Goal: Transaction & Acquisition: Purchase product/service

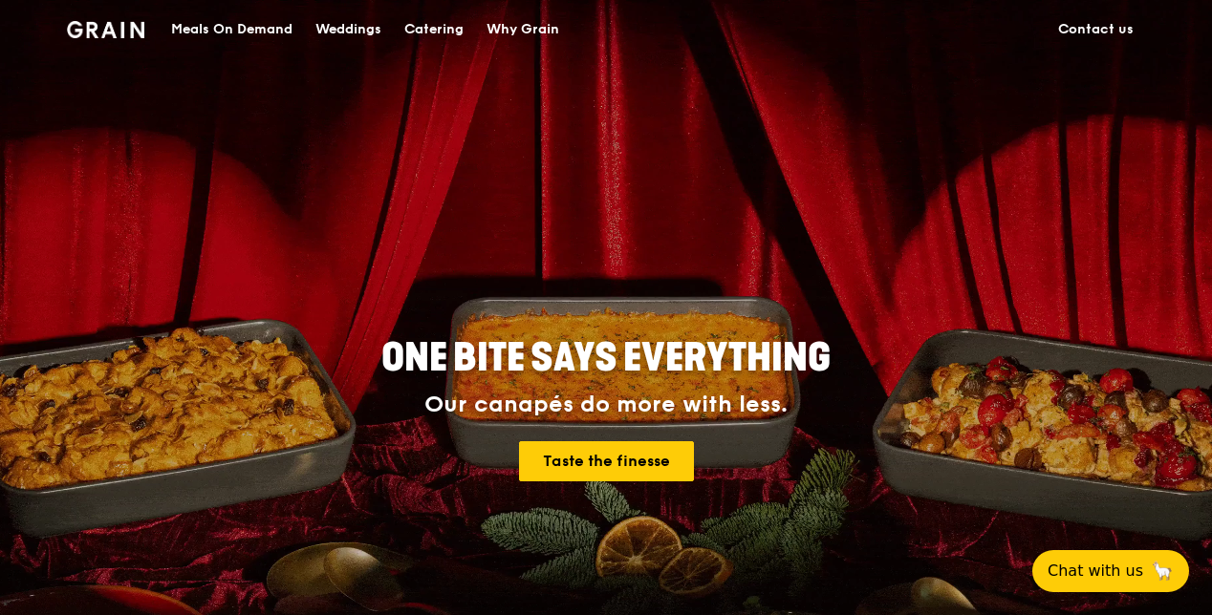
click at [777, 304] on div "ONE BITE SAYS EVERYTHING Our canapés do more with less. Taste the finesse" at bounding box center [606, 410] width 948 height 707
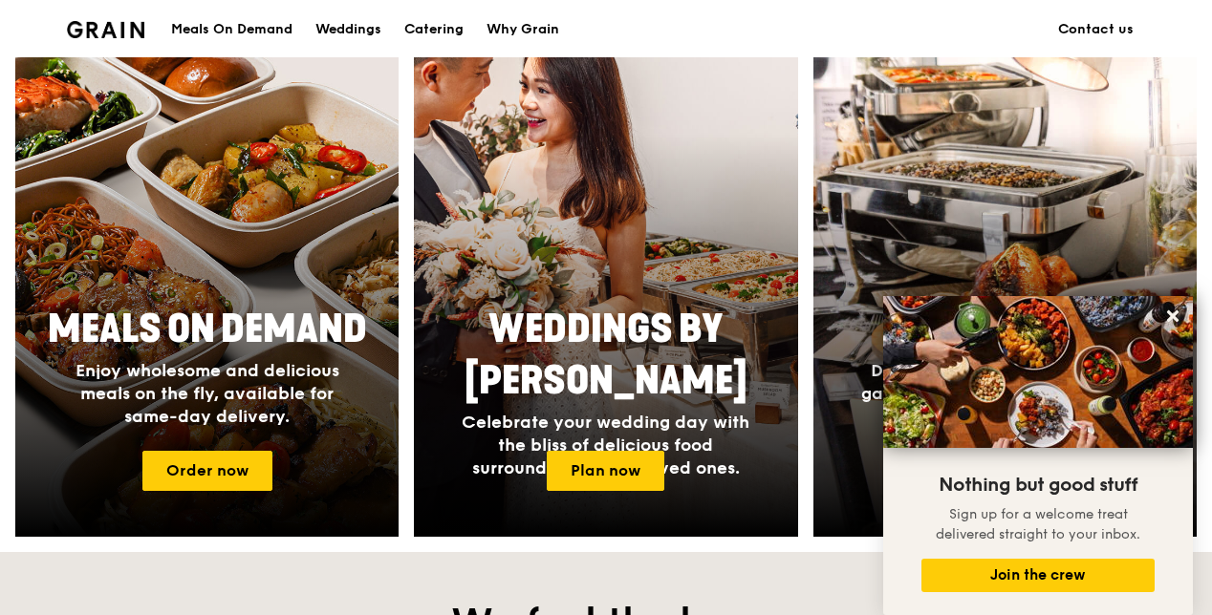
scroll to position [716, 0]
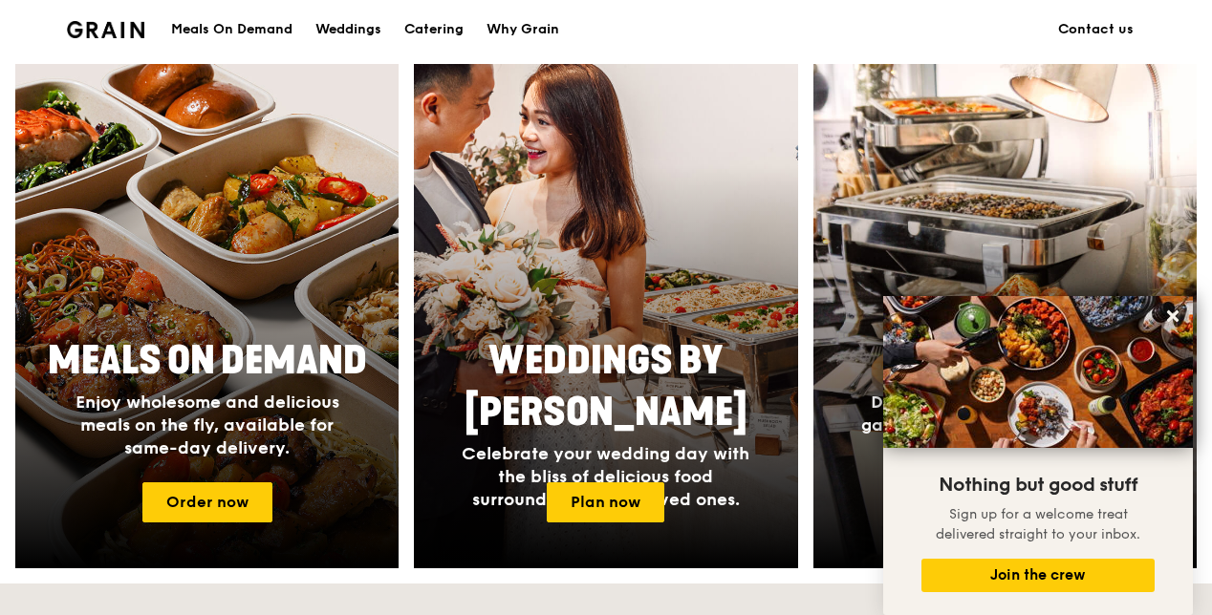
click at [1170, 317] on icon at bounding box center [1172, 316] width 17 height 17
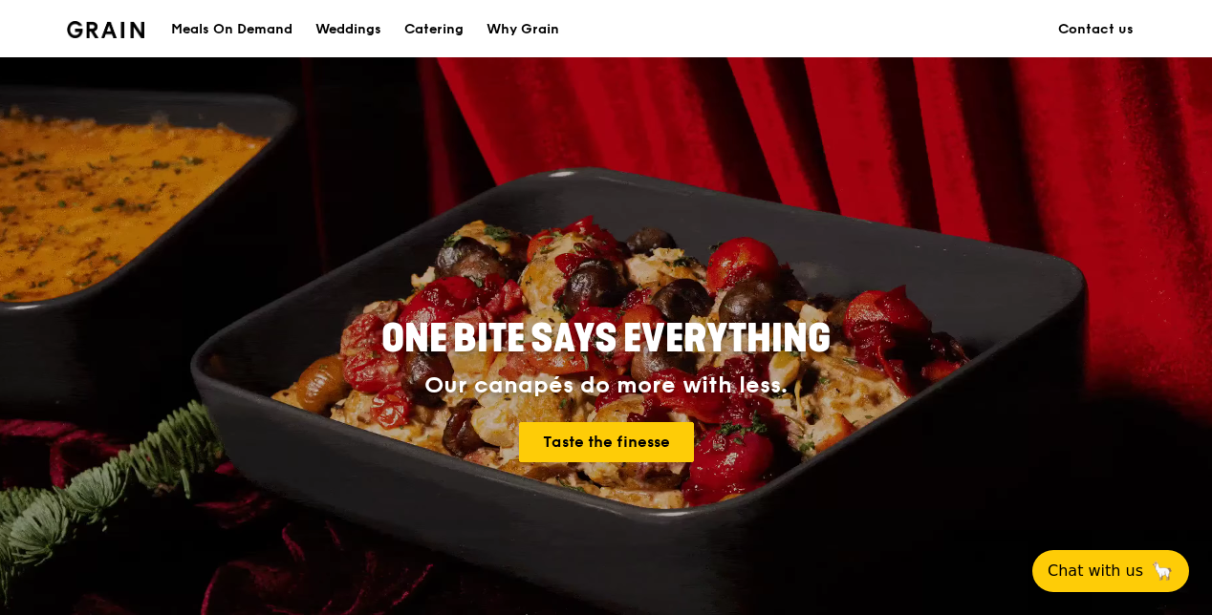
scroll to position [0, 0]
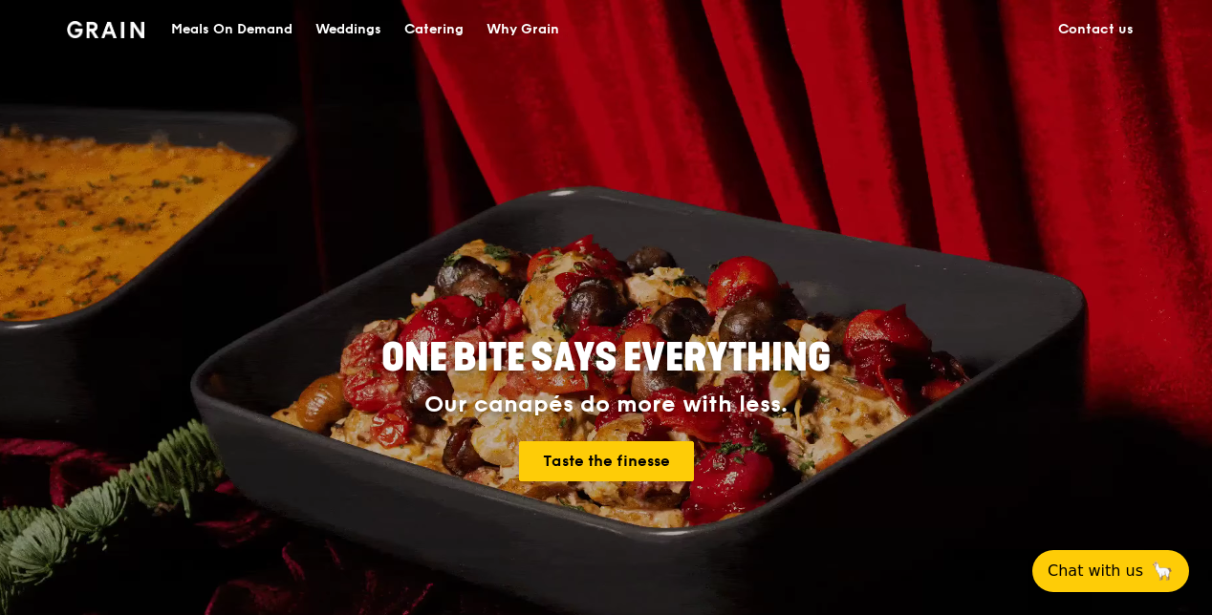
click at [420, 26] on div "Catering" at bounding box center [433, 29] width 59 height 57
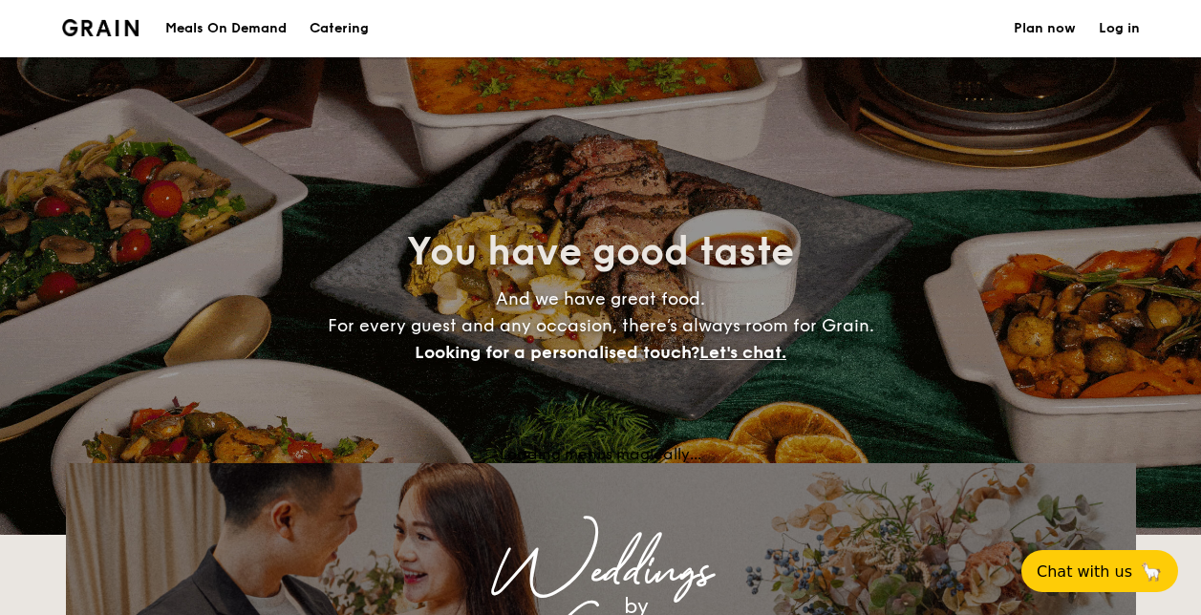
select select
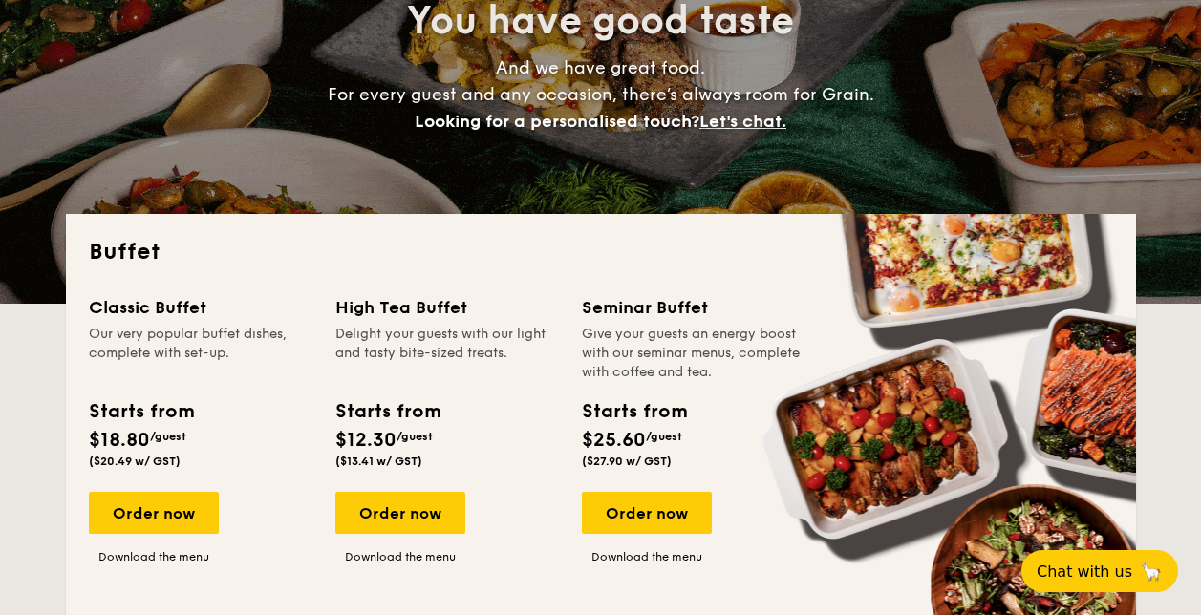
scroll to position [254, 0]
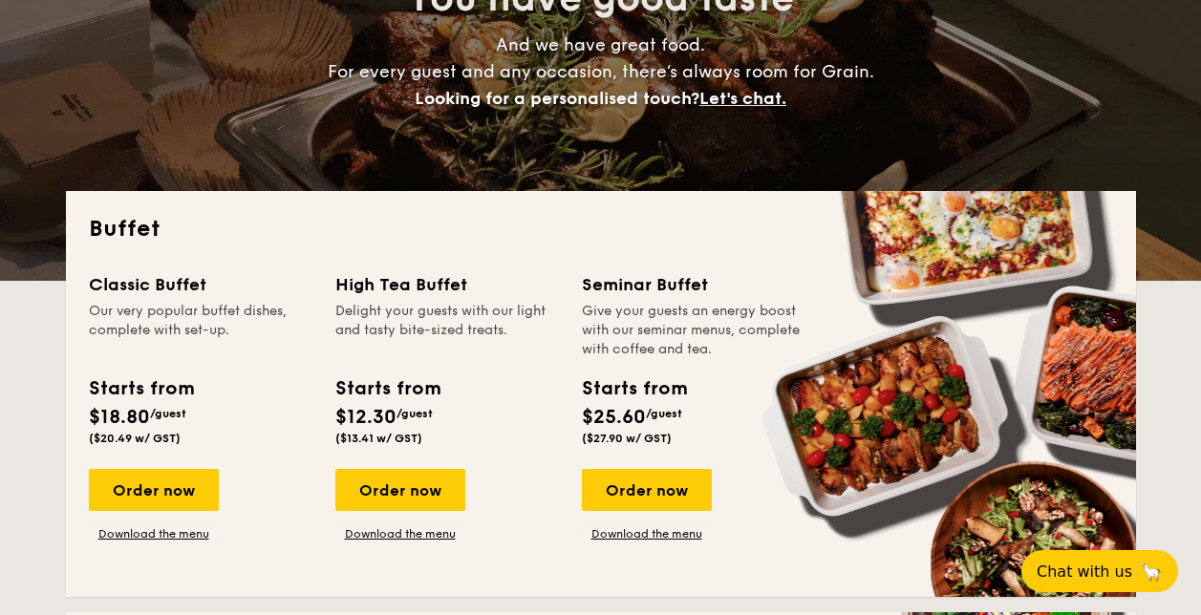
click at [427, 533] on link "Download the menu" at bounding box center [400, 534] width 130 height 15
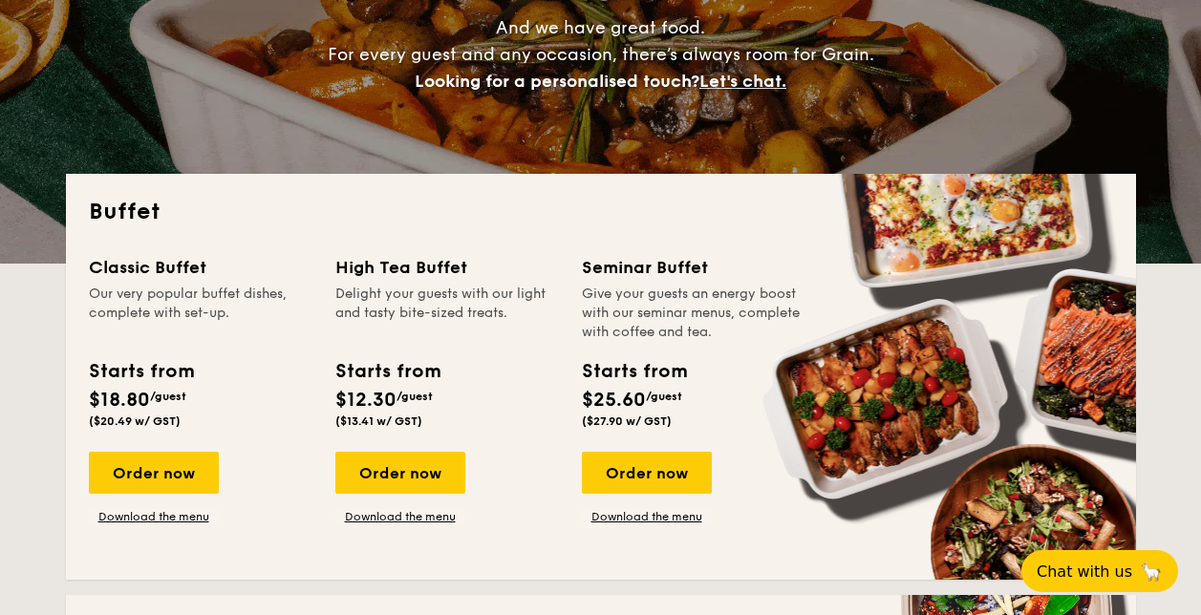
scroll to position [287, 0]
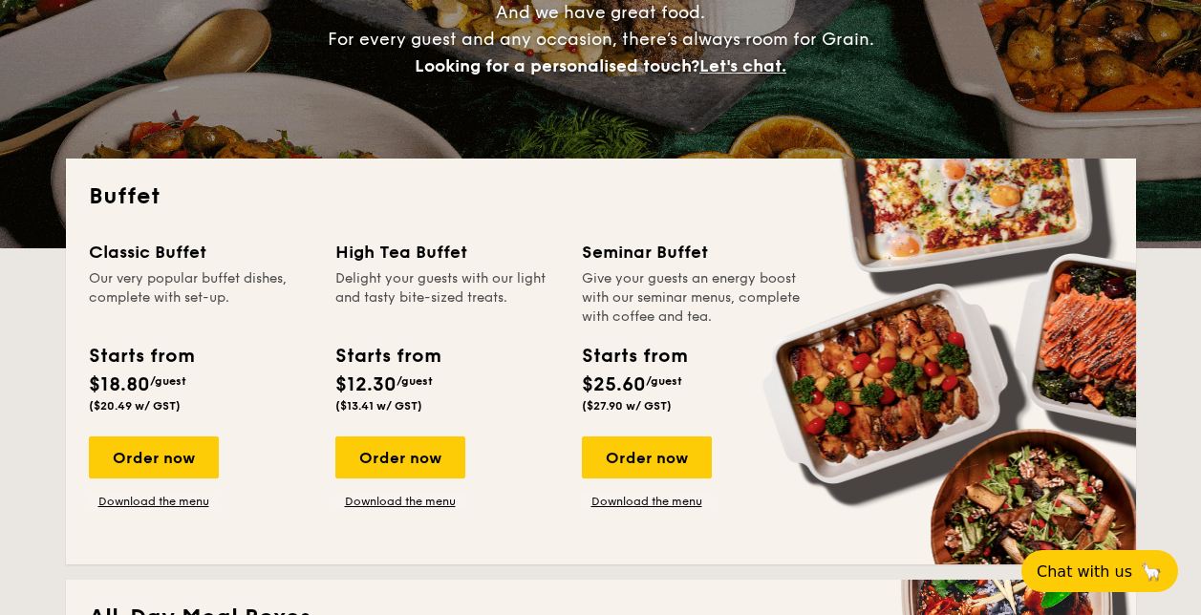
click at [412, 467] on div "Order now" at bounding box center [400, 458] width 130 height 42
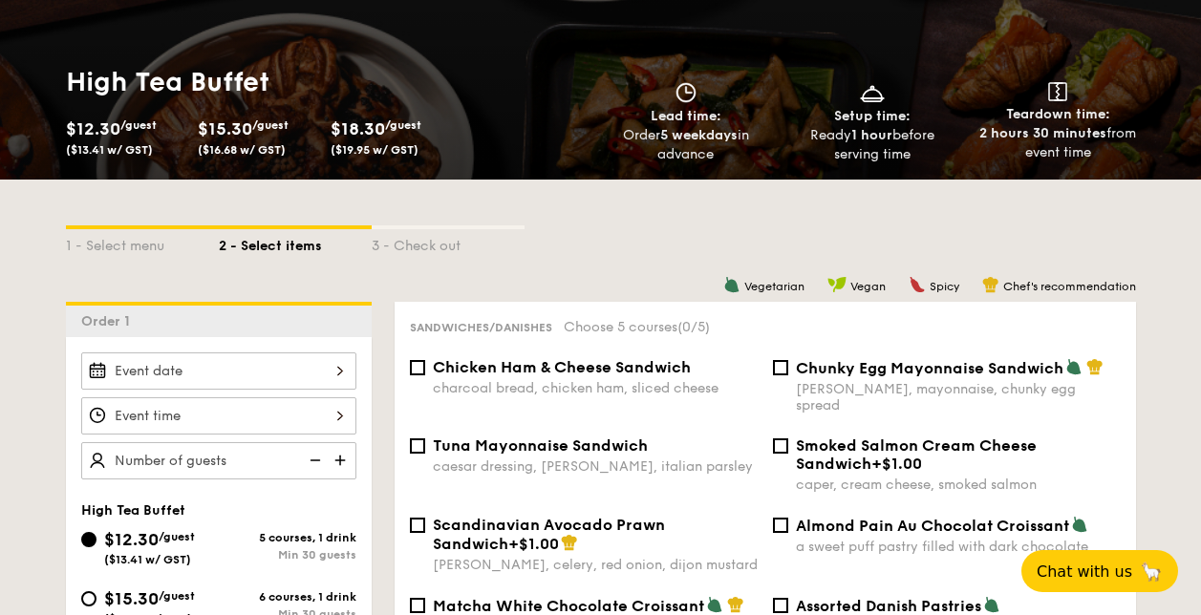
scroll to position [445, 0]
